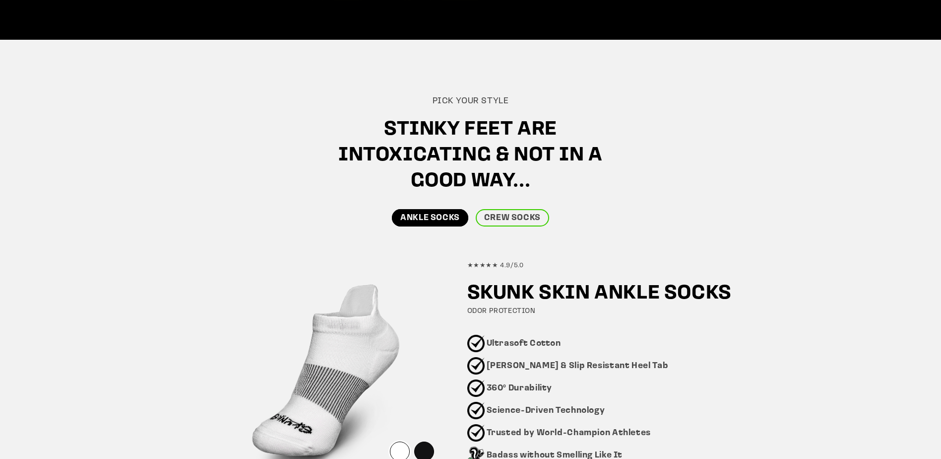
scroll to position [447, 0]
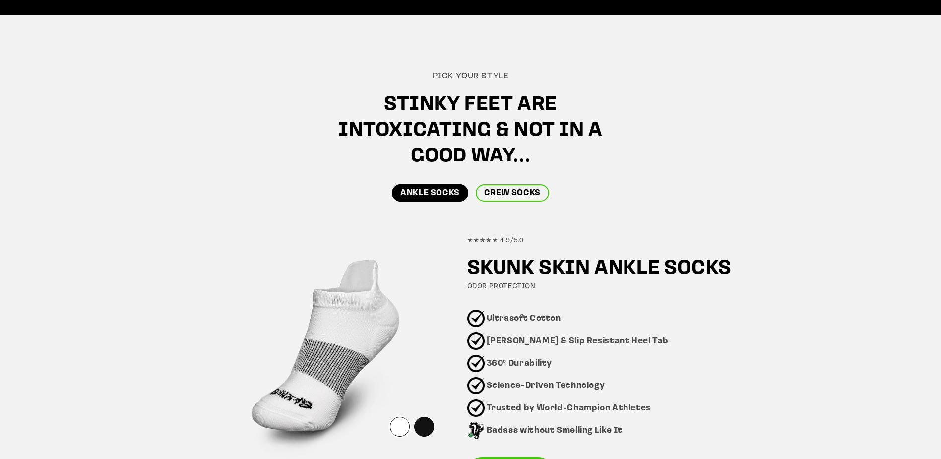
click at [495, 195] on link "CREW SOCKS" at bounding box center [512, 192] width 73 height 17
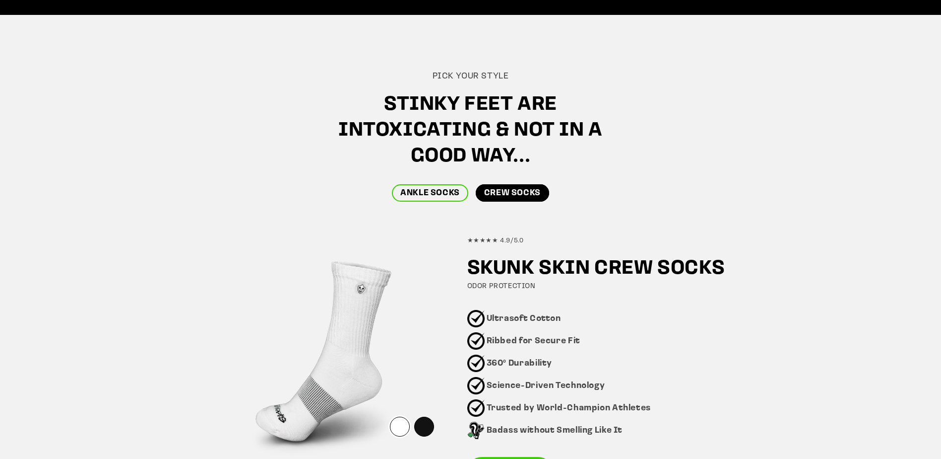
click at [426, 194] on link "ANKLE SOCKS" at bounding box center [430, 192] width 76 height 17
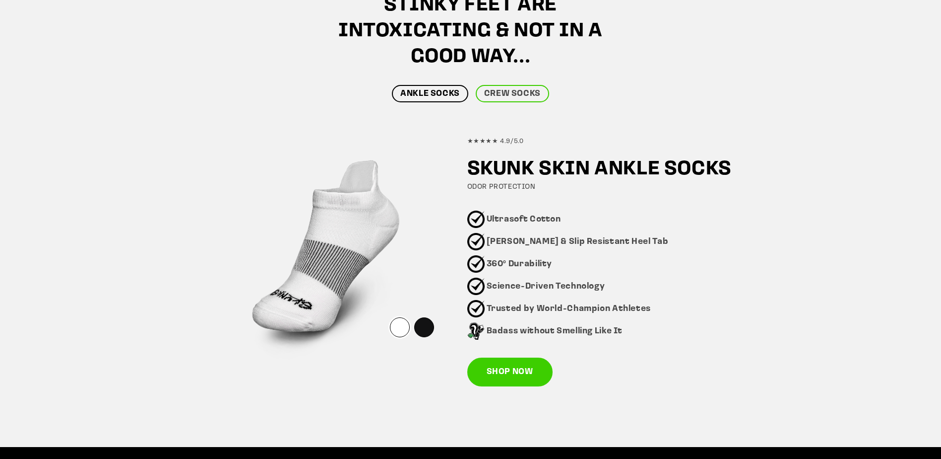
scroll to position [596, 0]
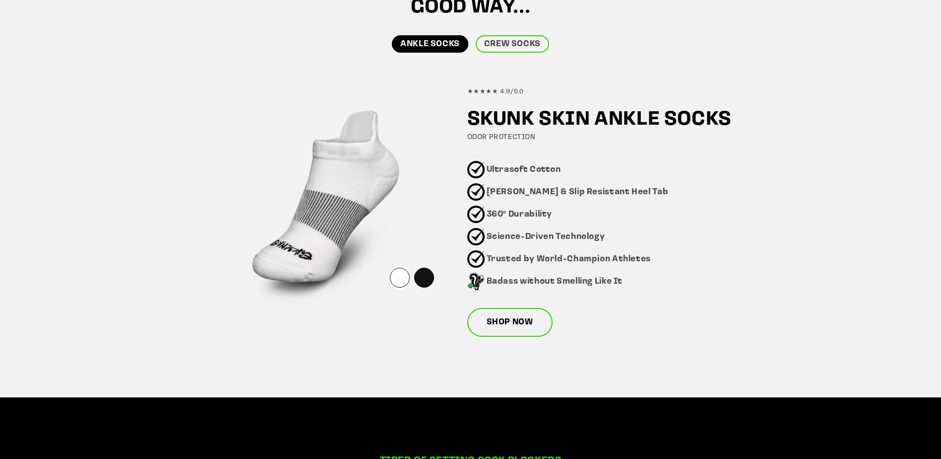
click at [506, 322] on link "SHOP NOW" at bounding box center [509, 322] width 85 height 29
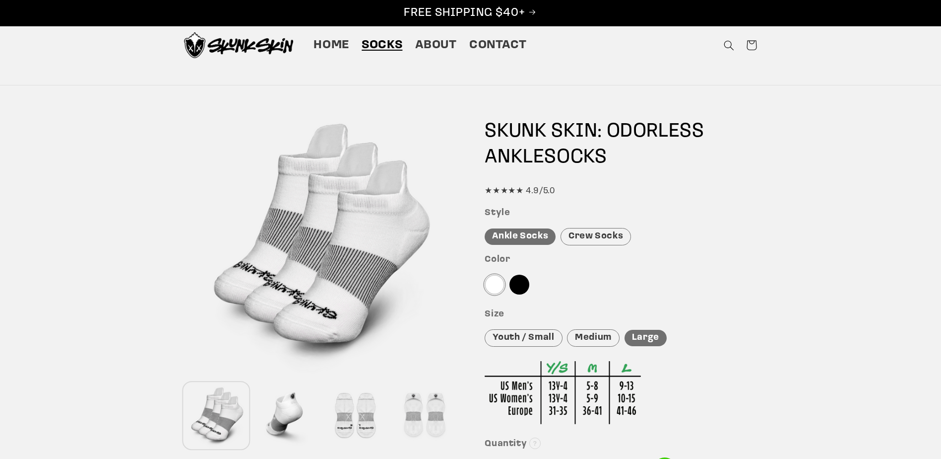
click at [580, 235] on div "Crew Socks" at bounding box center [596, 236] width 70 height 17
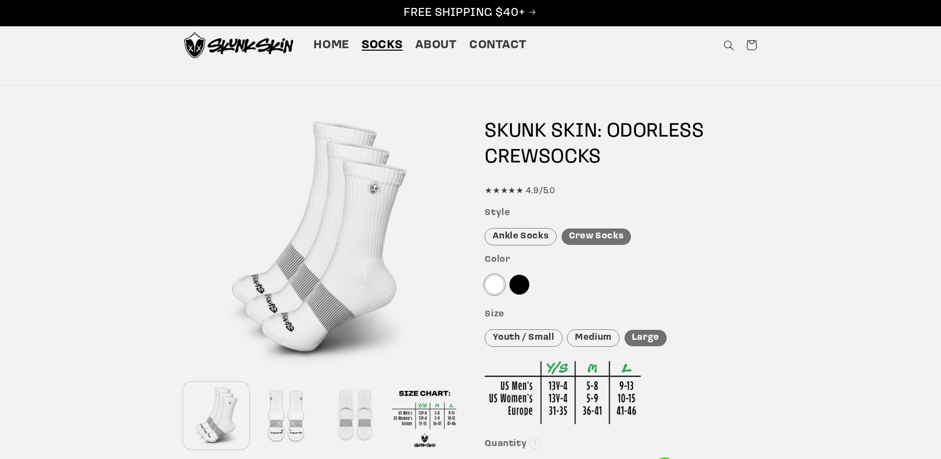
click at [597, 337] on div "Medium" at bounding box center [593, 337] width 53 height 17
click at [353, 409] on div at bounding box center [355, 416] width 65 height 66
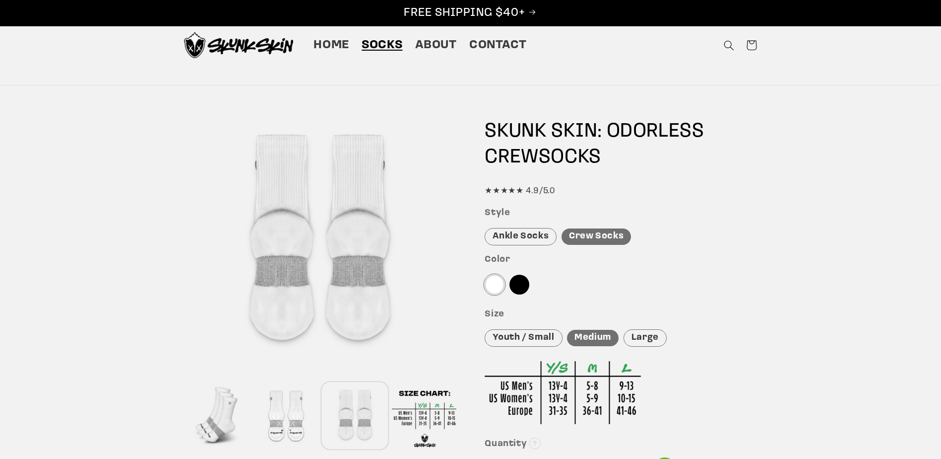
click at [307, 408] on div at bounding box center [286, 416] width 65 height 66
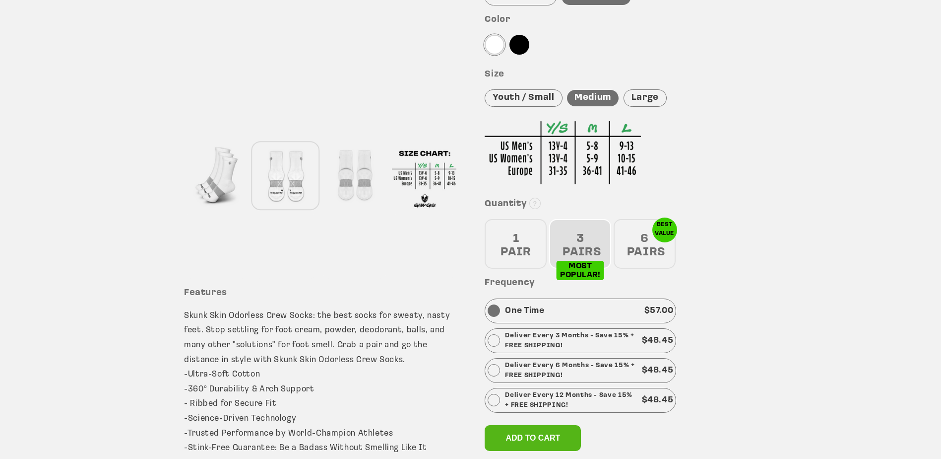
scroll to position [248, 0]
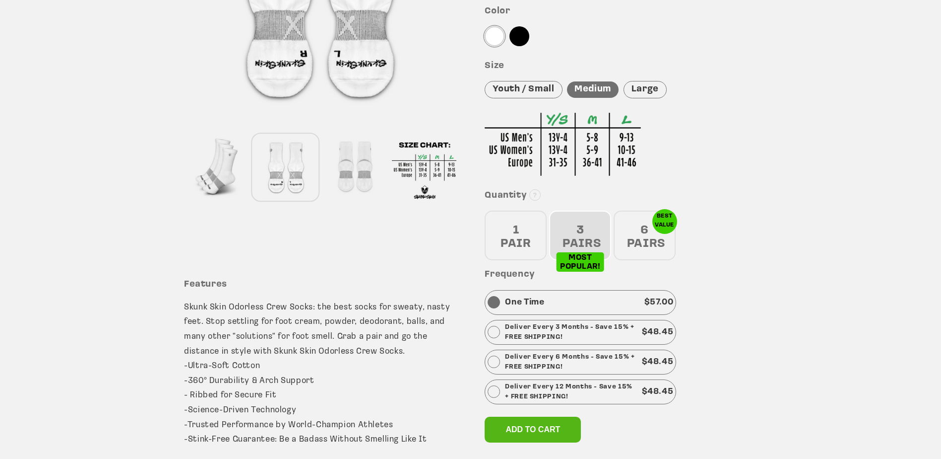
click at [507, 228] on div "1 PAIR" at bounding box center [516, 235] width 62 height 50
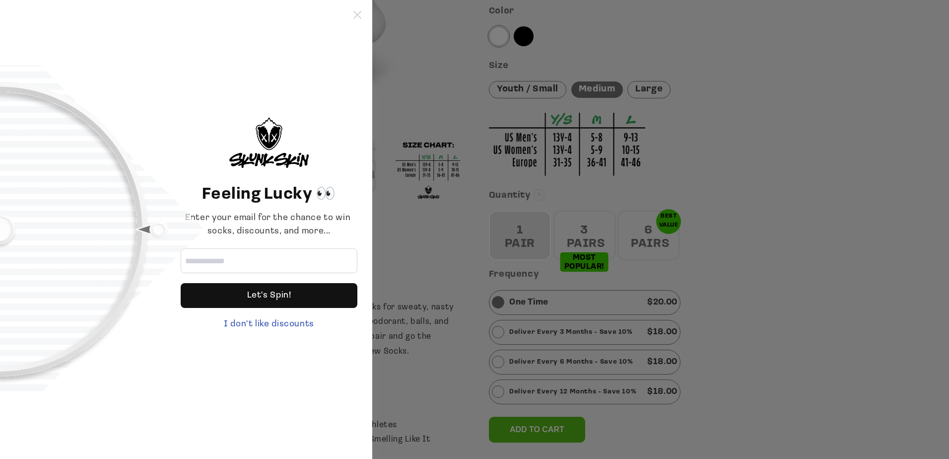
click at [357, 15] on icon at bounding box center [357, 15] width 8 height 8
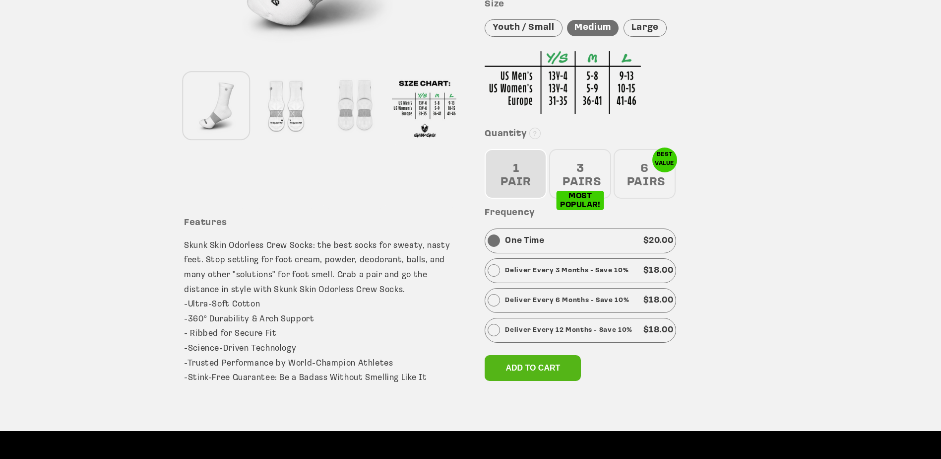
scroll to position [397, 0]
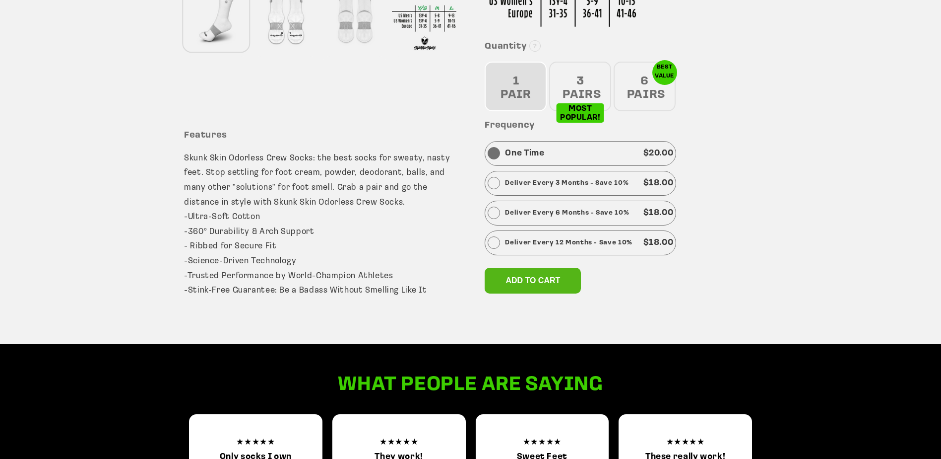
click at [511, 88] on div "1 PAIR" at bounding box center [516, 87] width 62 height 50
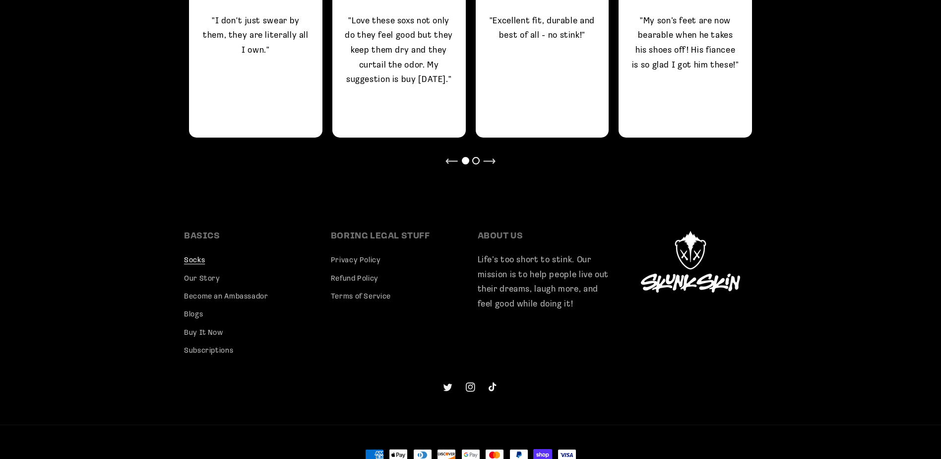
scroll to position [934, 0]
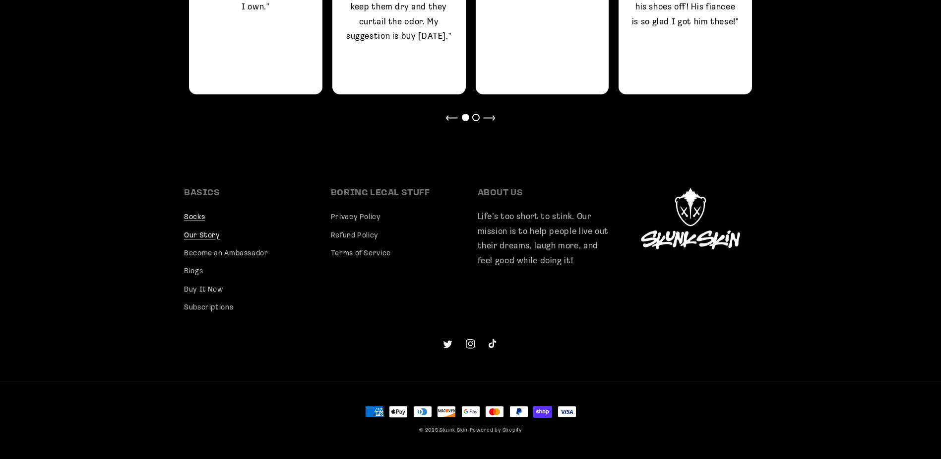
click at [204, 232] on link "Our Story" at bounding box center [202, 235] width 36 height 18
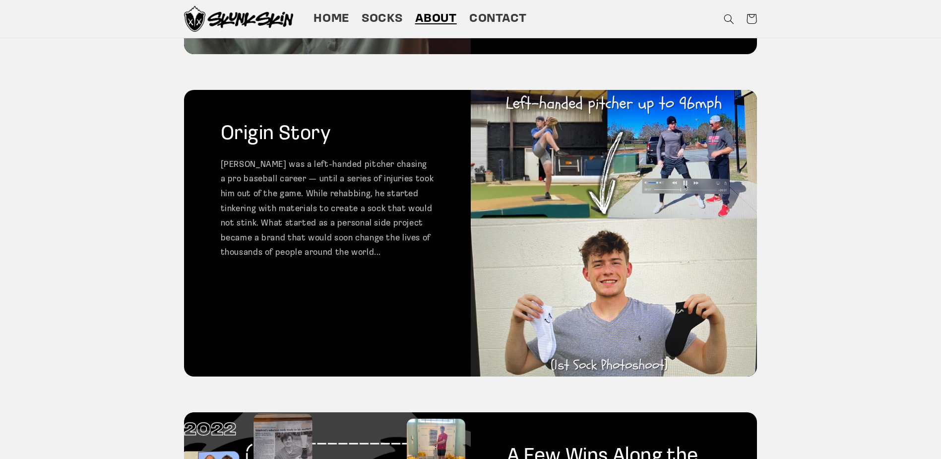
scroll to position [199, 0]
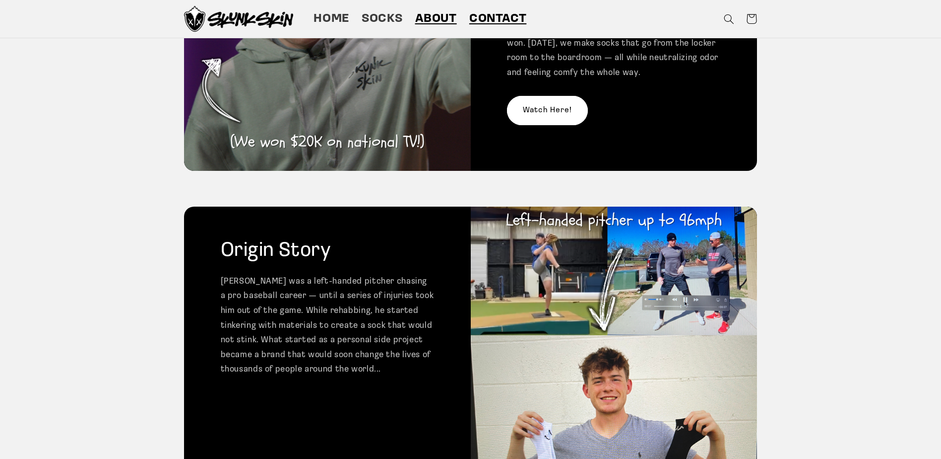
click at [485, 11] on span "Contact" at bounding box center [497, 18] width 57 height 15
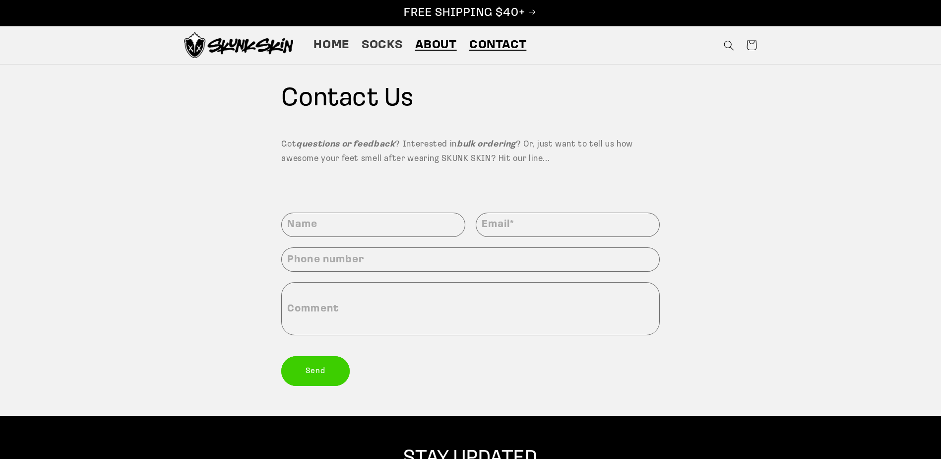
click at [436, 44] on span "About" at bounding box center [436, 45] width 42 height 15
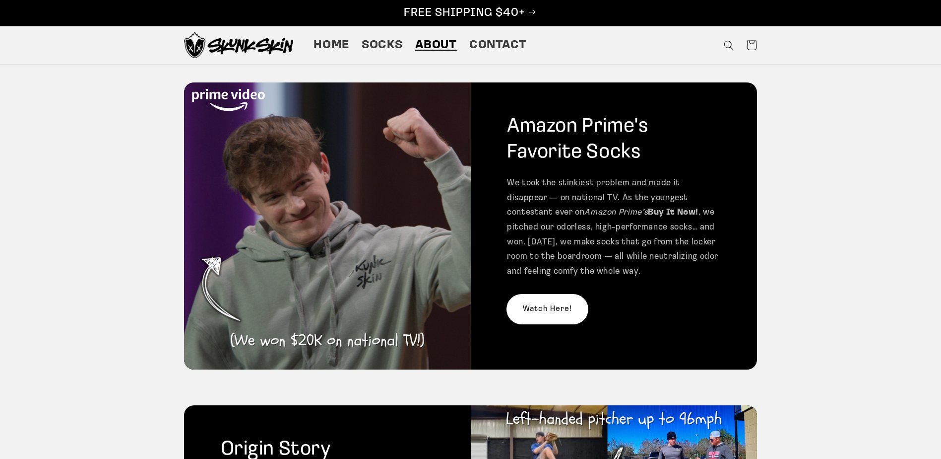
click at [538, 312] on link "Watch Here!" at bounding box center [547, 308] width 81 height 29
